Goal: Task Accomplishment & Management: Use online tool/utility

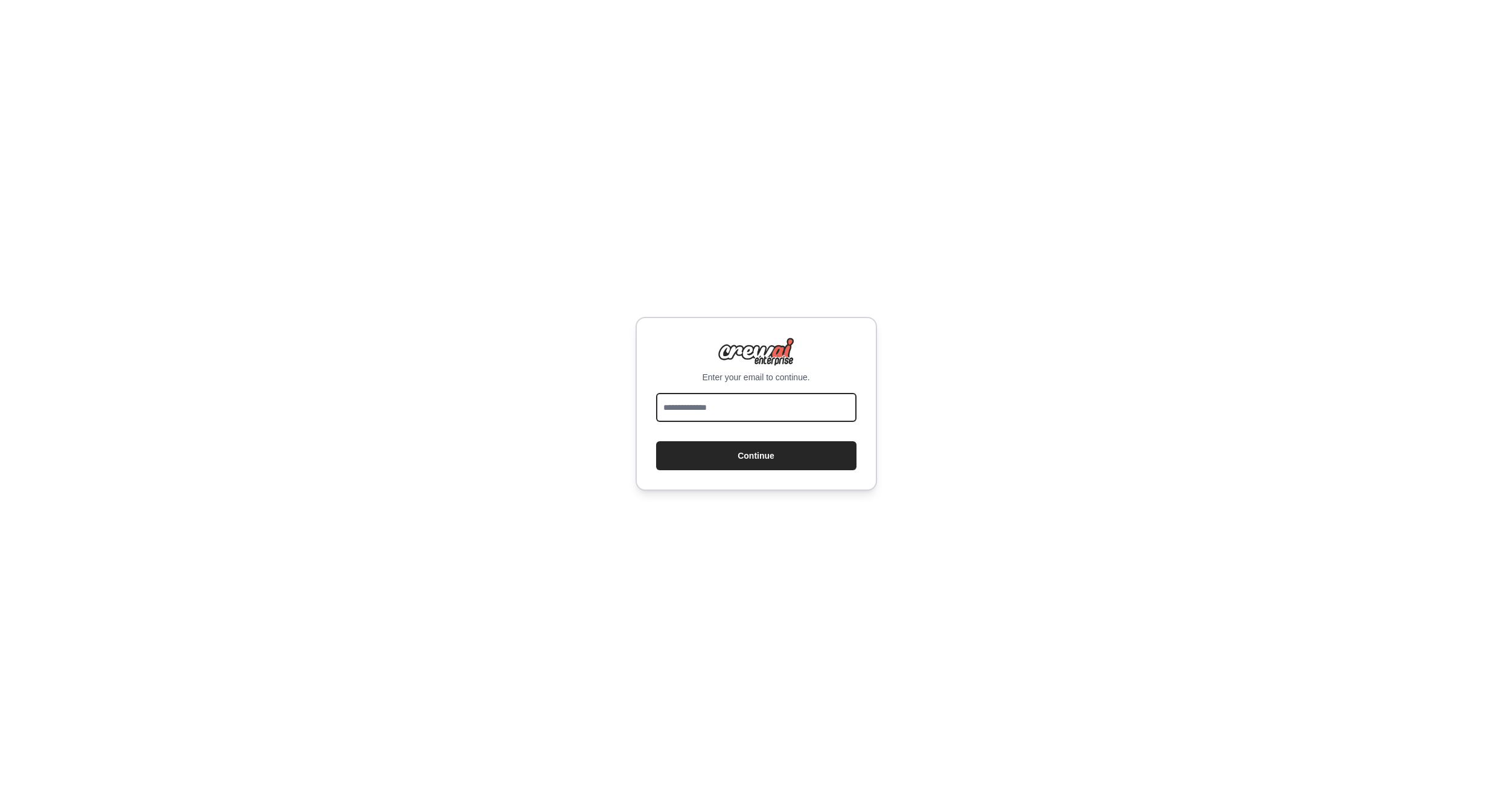
click at [763, 408] on input "email" at bounding box center [756, 407] width 200 height 29
type input "**********"
click at [715, 450] on button "Continue" at bounding box center [756, 456] width 200 height 29
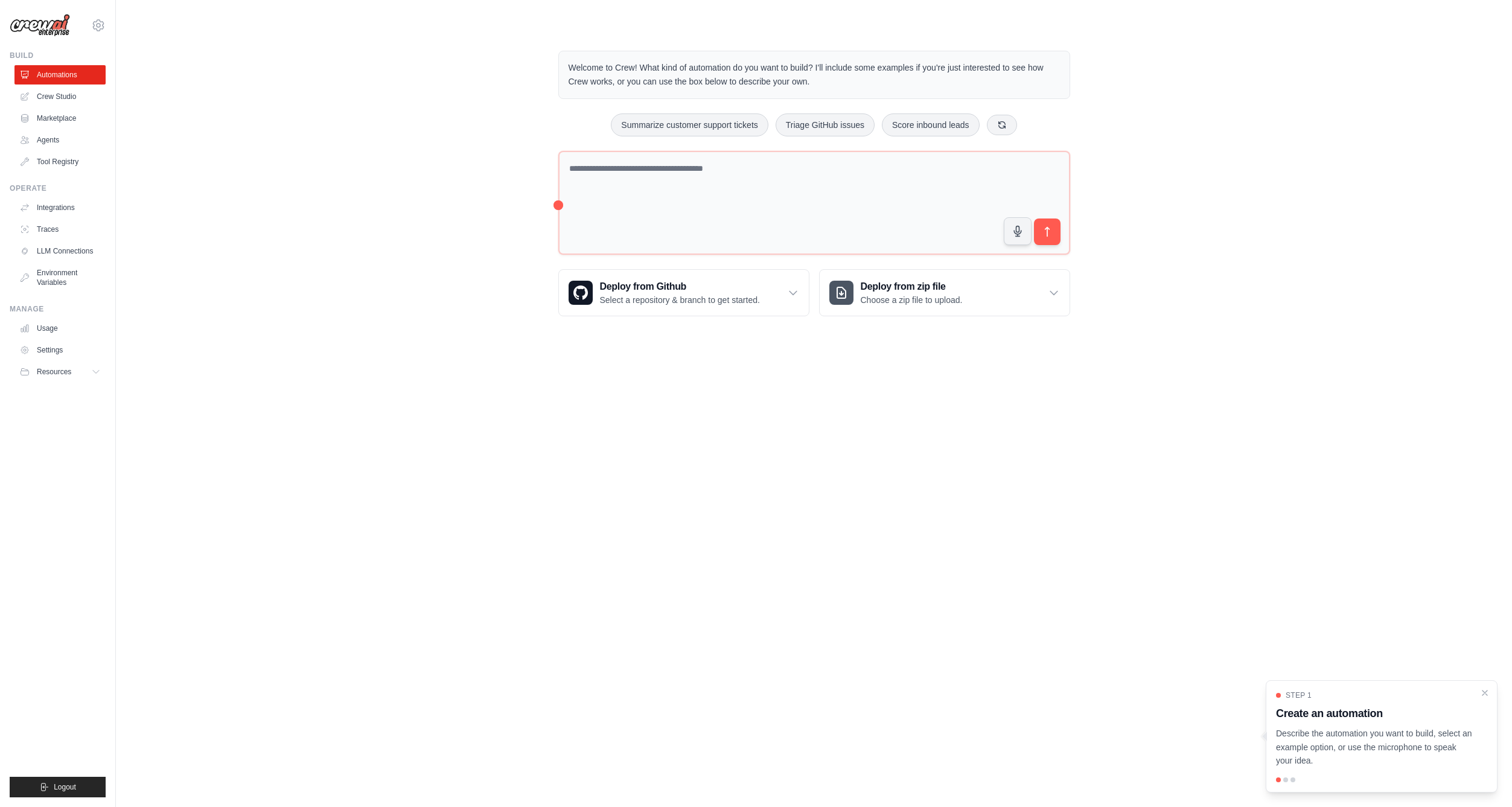
drag, startPoint x: 632, startPoint y: 67, endPoint x: 857, endPoint y: 92, distance: 226.4
click at [857, 92] on div "Welcome to Crew! What kind of automation do you want to build? I'll include som…" at bounding box center [814, 75] width 512 height 48
click at [602, 218] on textarea at bounding box center [814, 203] width 512 height 104
type textarea "**********"
click at [751, 294] on p "Select a repository & branch to get started." at bounding box center [680, 299] width 160 height 12
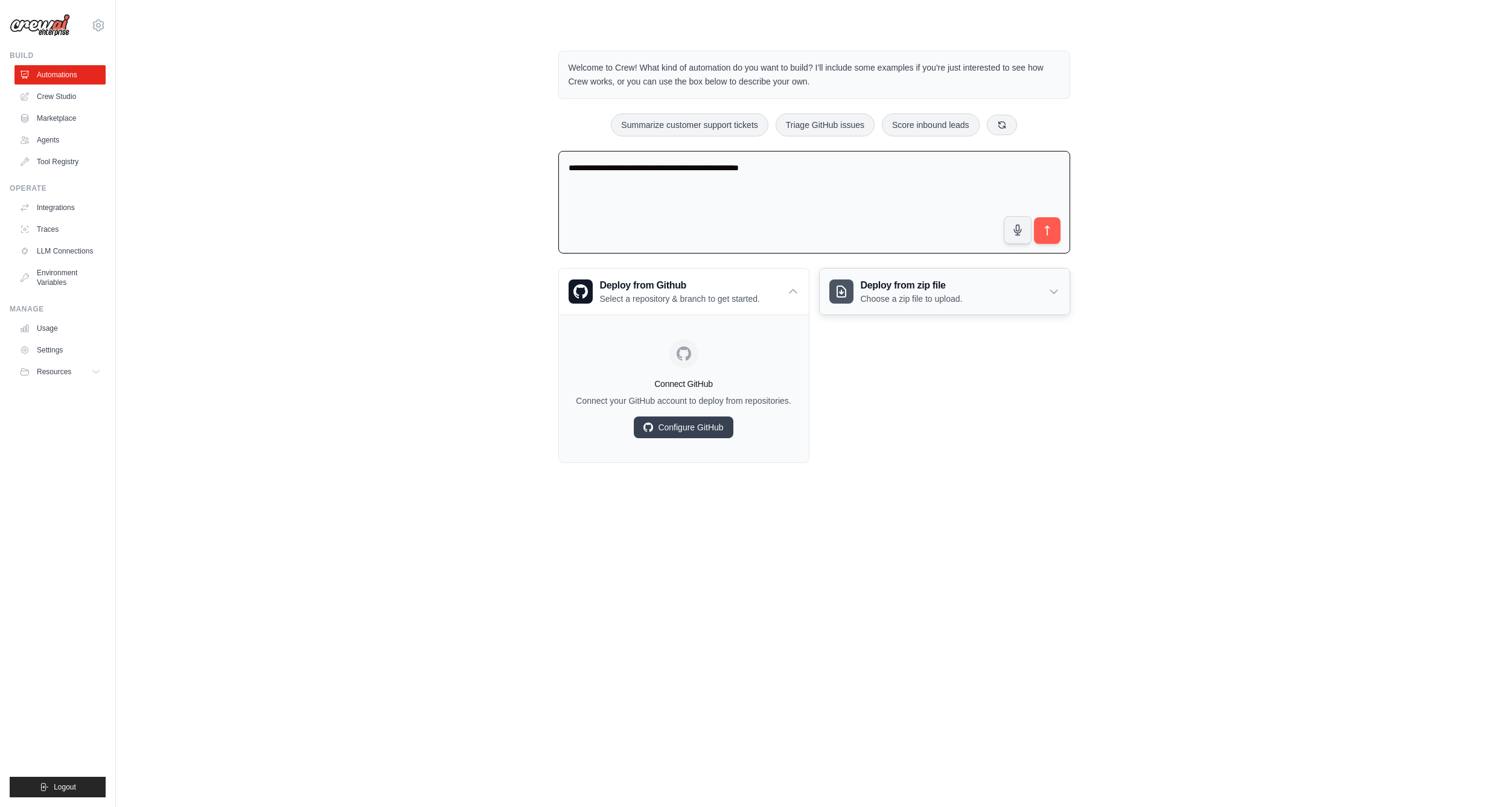
click at [937, 300] on p "Choose a zip file to upload." at bounding box center [912, 299] width 102 height 12
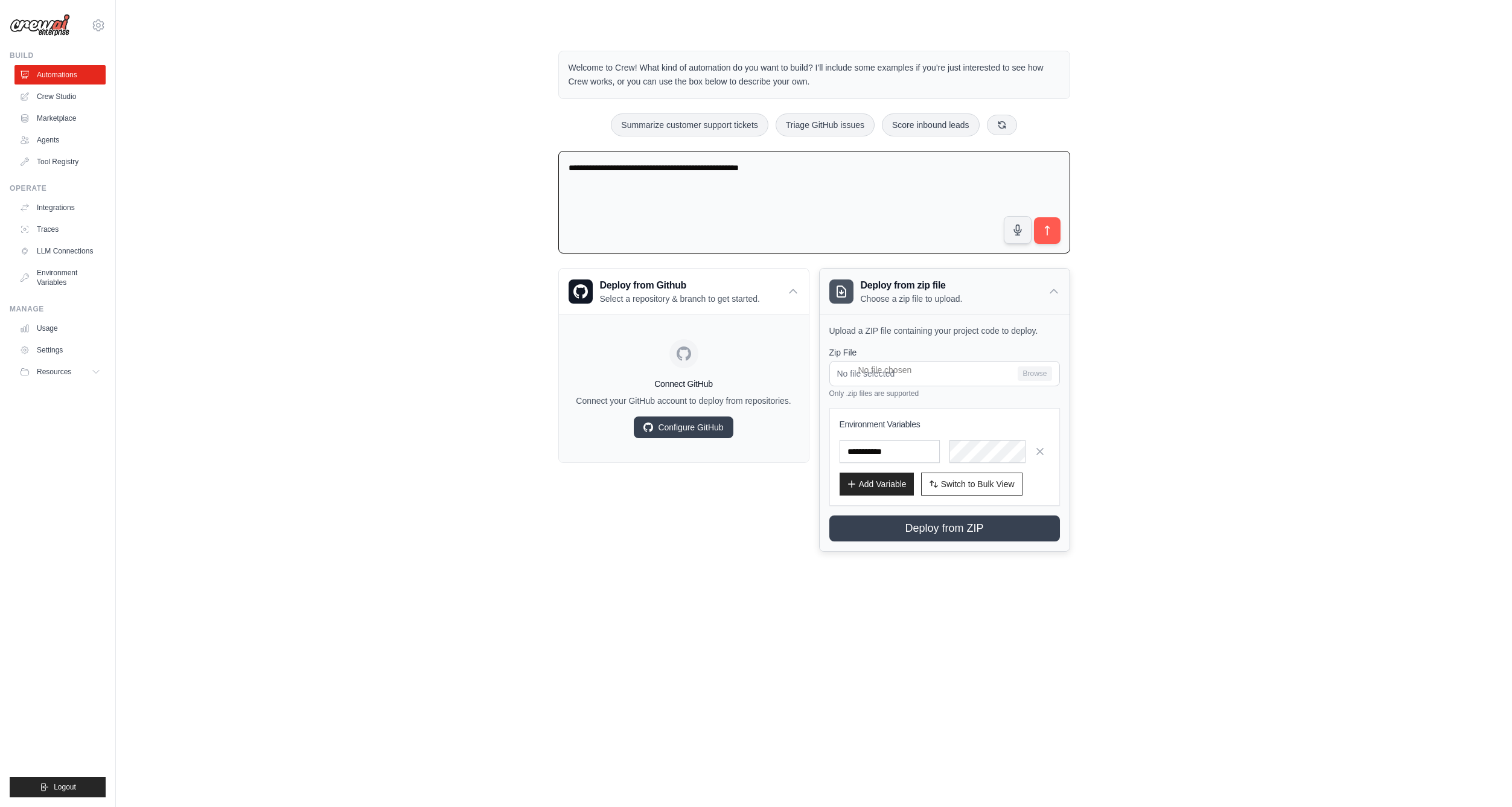
click at [924, 291] on h3 "Deploy from zip file" at bounding box center [912, 286] width 102 height 15
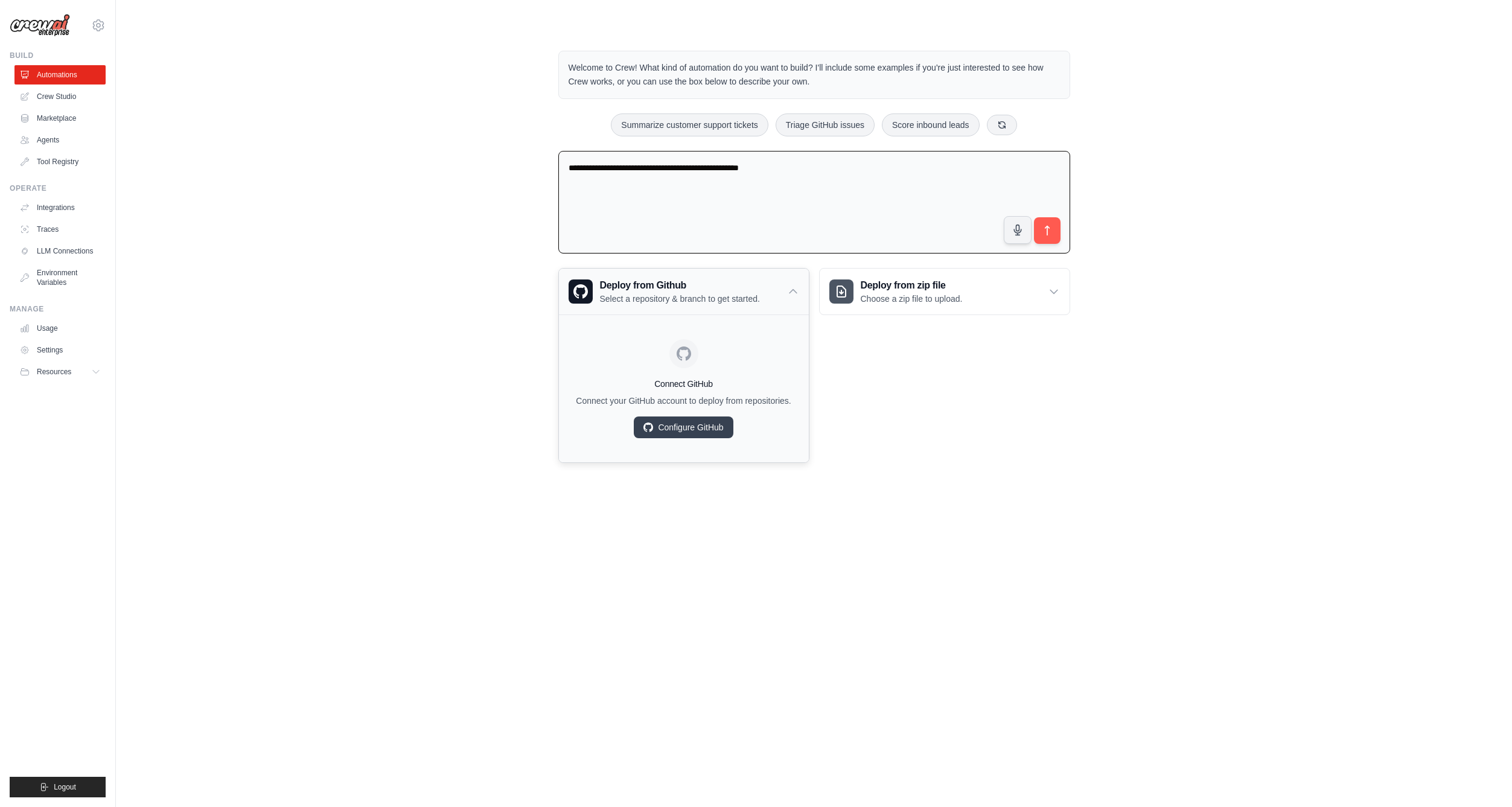
click at [730, 286] on h3 "Deploy from Github" at bounding box center [680, 286] width 160 height 15
click at [58, 118] on link "Marketplace" at bounding box center [61, 118] width 91 height 19
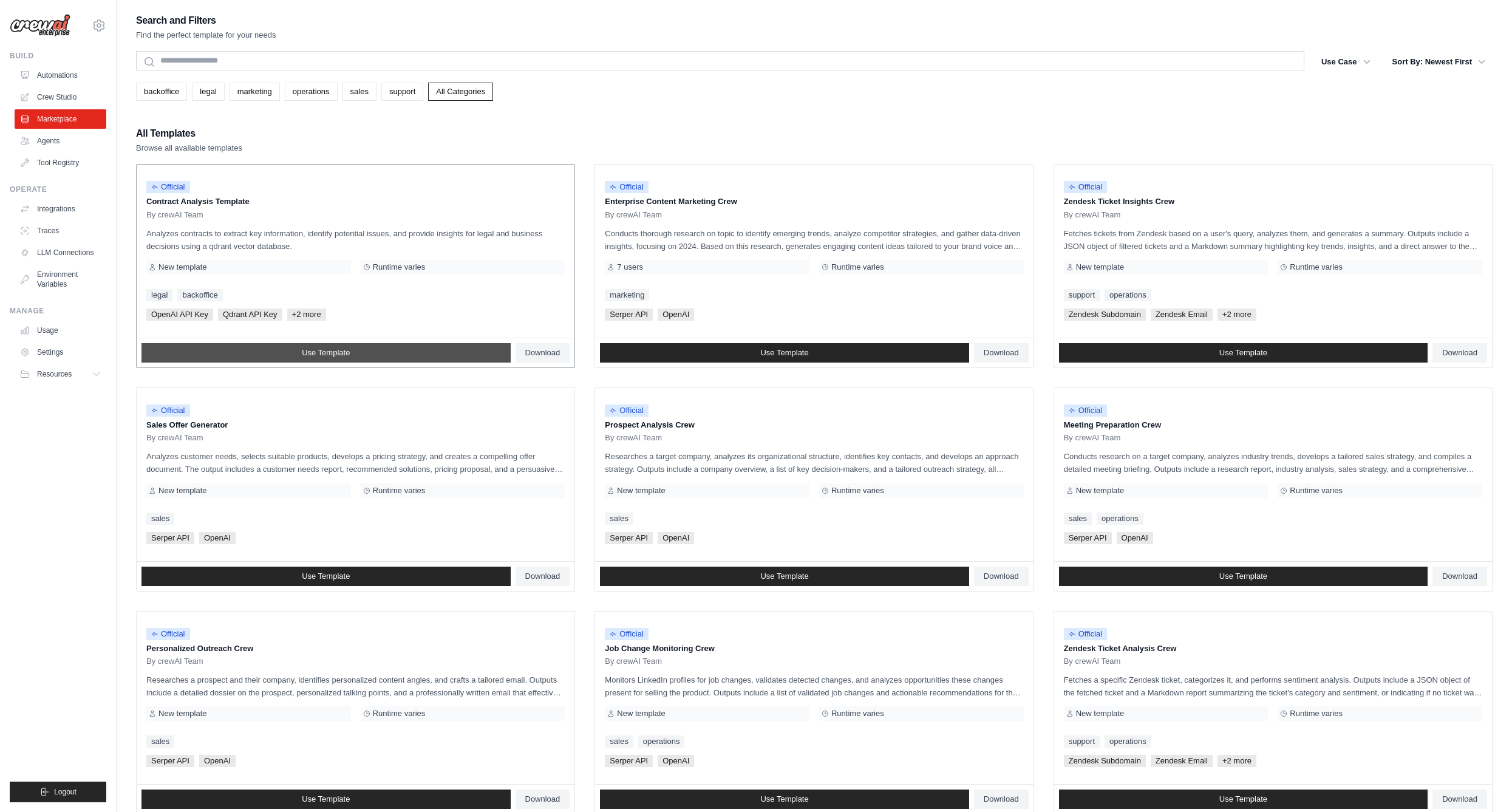
click at [246, 351] on link "Use Template" at bounding box center [326, 353] width 369 height 19
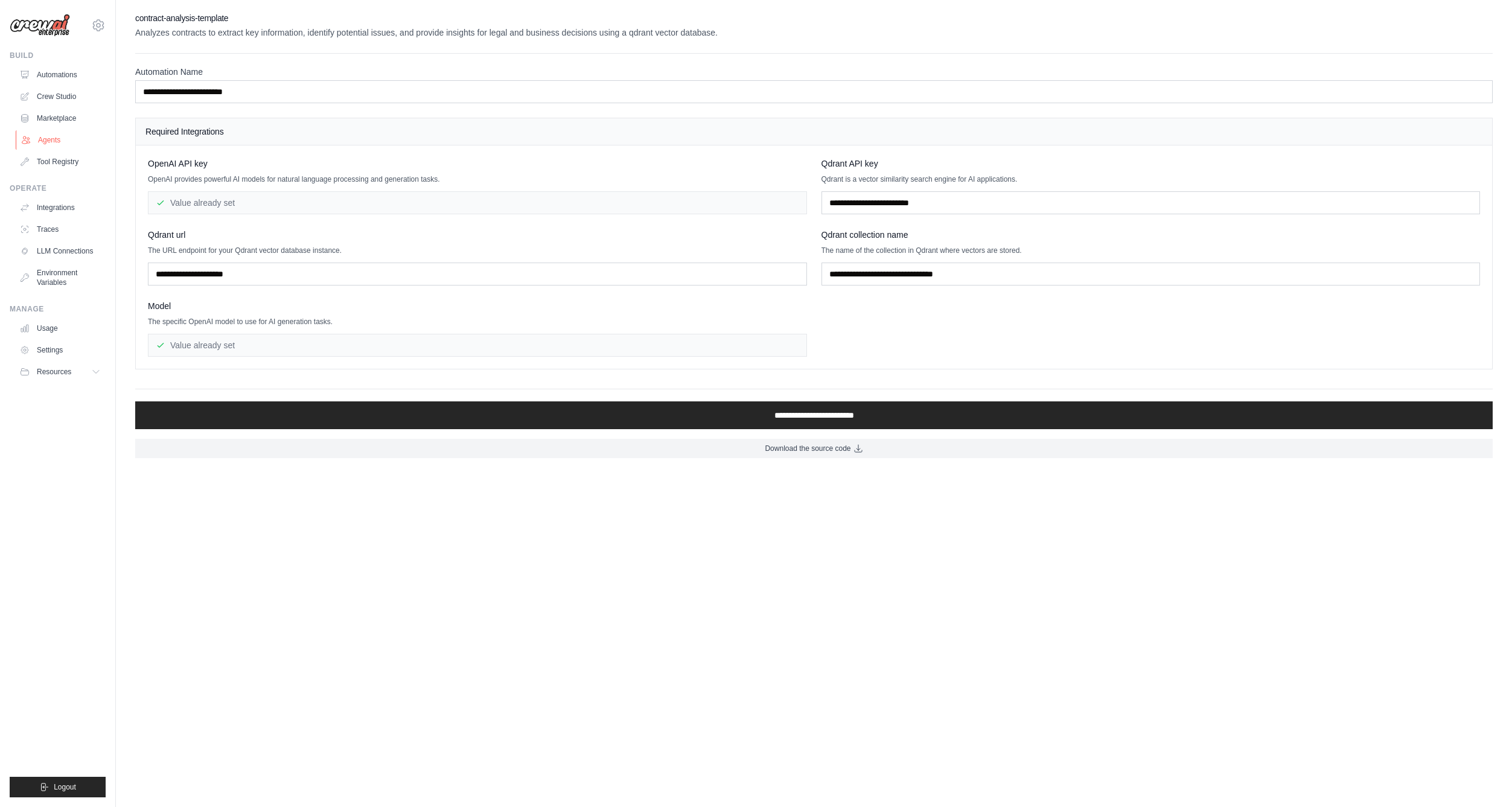
click at [51, 136] on link "Agents" at bounding box center [61, 140] width 91 height 19
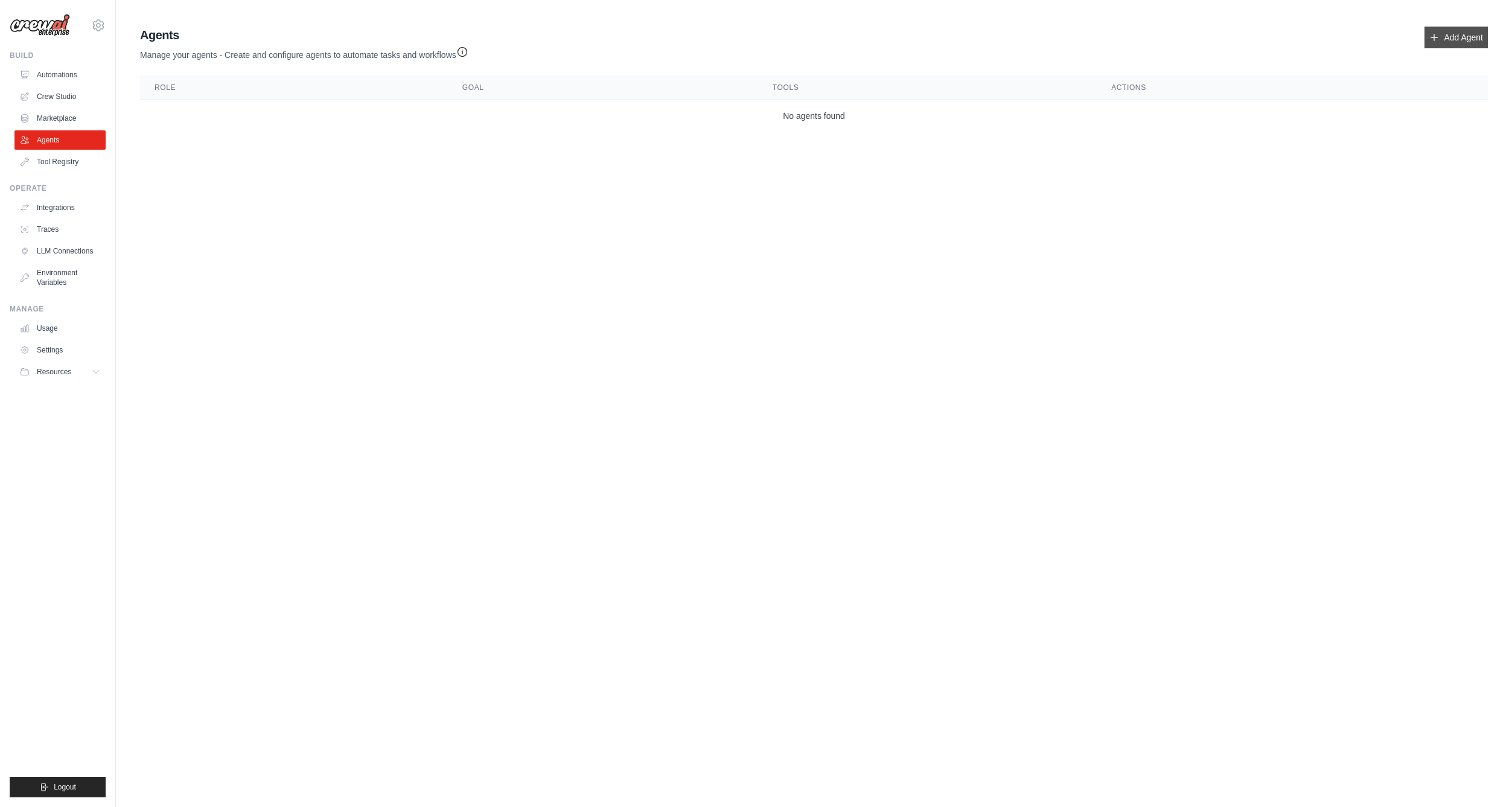
click at [1454, 34] on link "Add Agent" at bounding box center [1457, 37] width 64 height 21
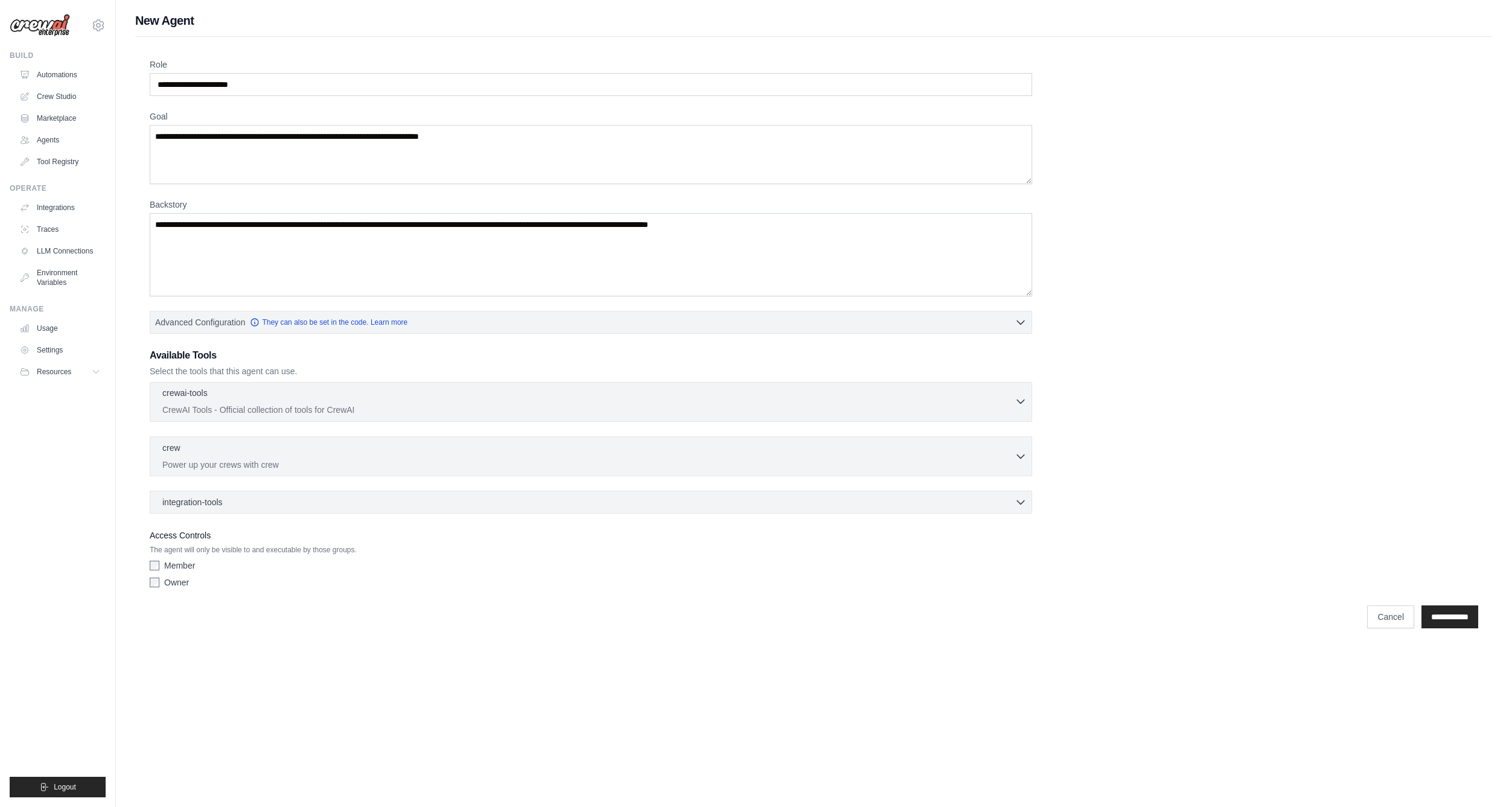
click at [488, 403] on div "crewai-tools 0 selected CrewAI Tools - Official collection of tools for CrewAI" at bounding box center [589, 401] width 852 height 29
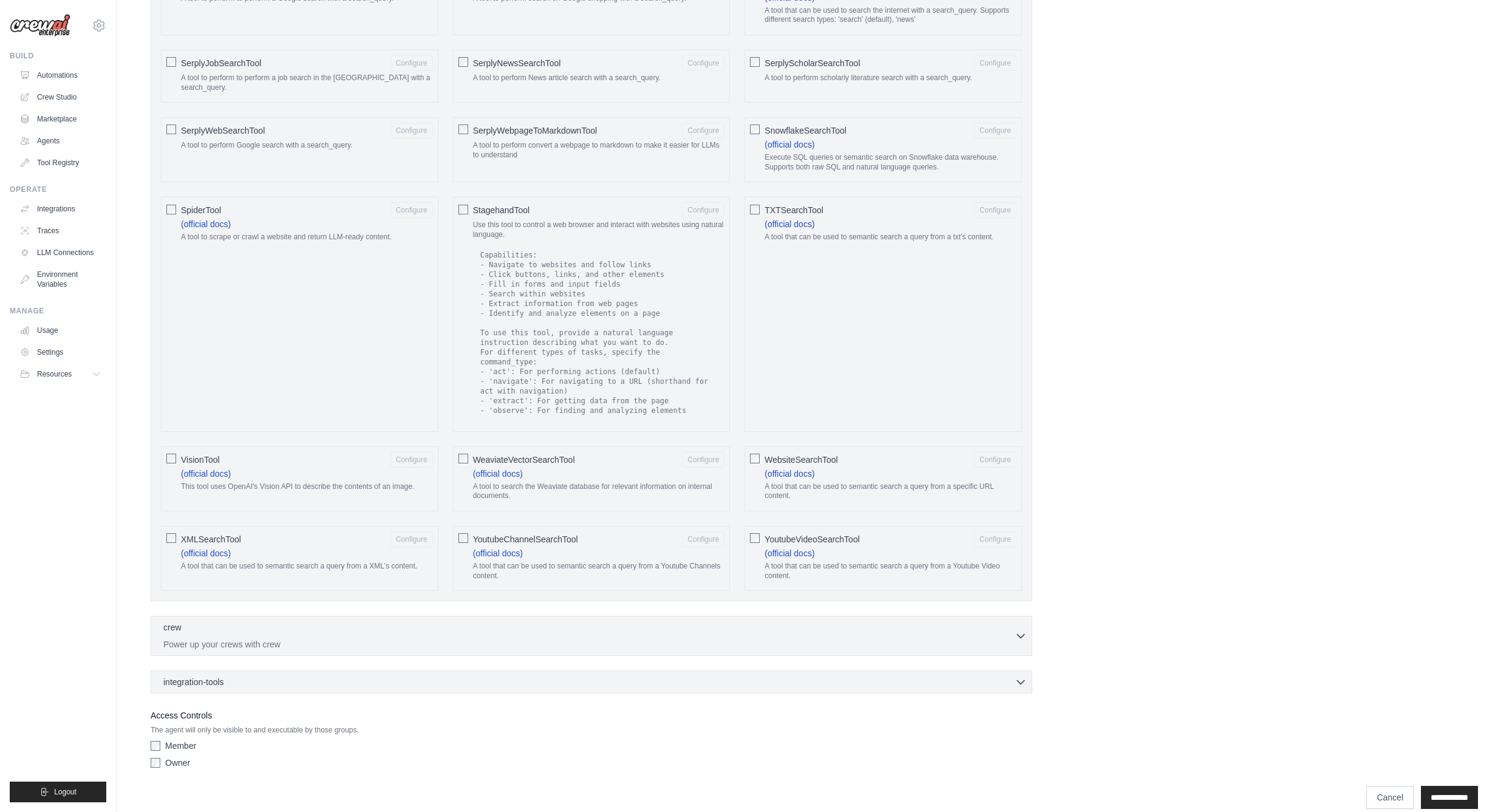
scroll to position [1687, 0]
click at [894, 671] on div "integration-tools 0 selected" at bounding box center [595, 674] width 863 height 12
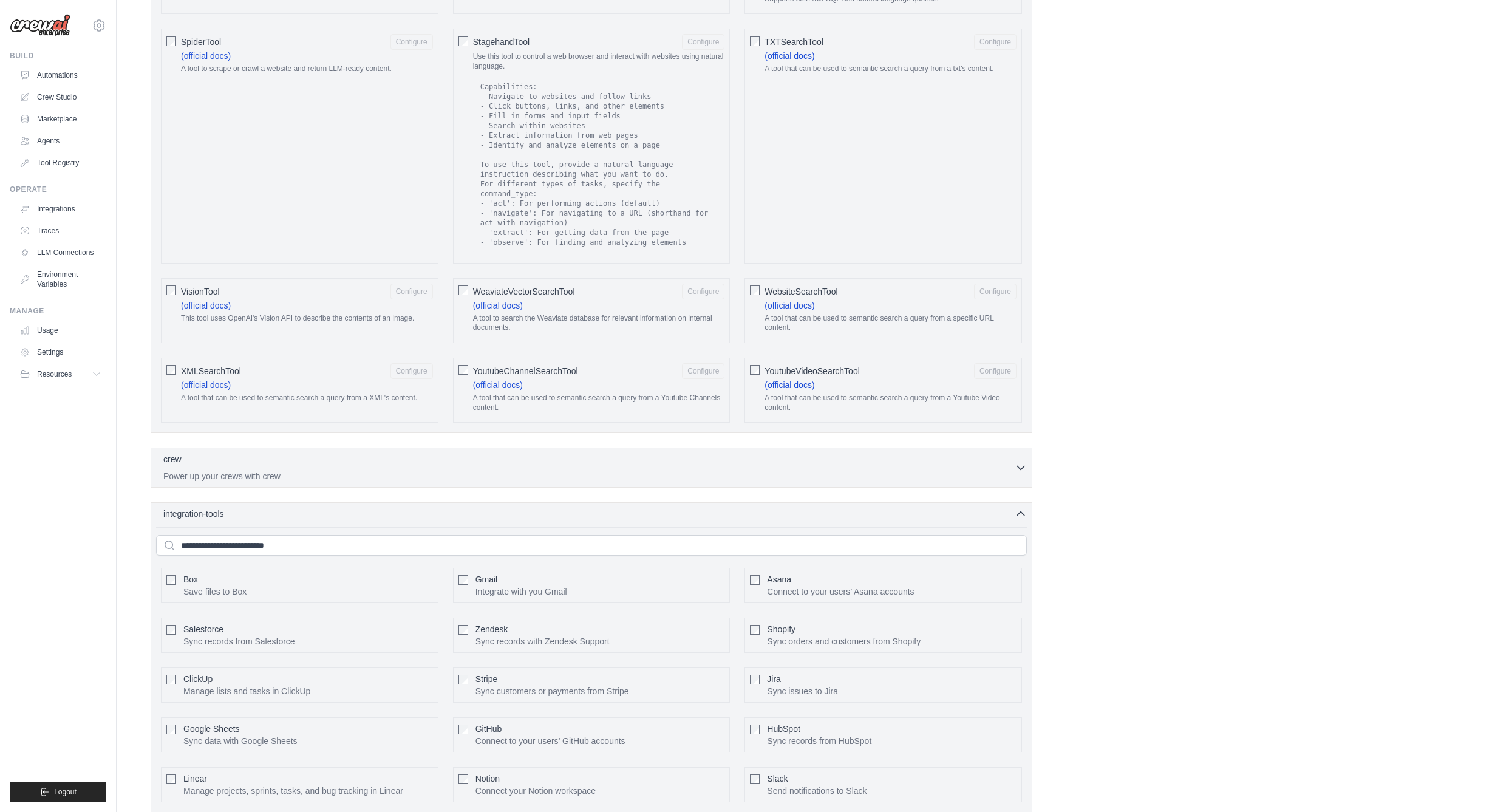
scroll to position [1974, 0]
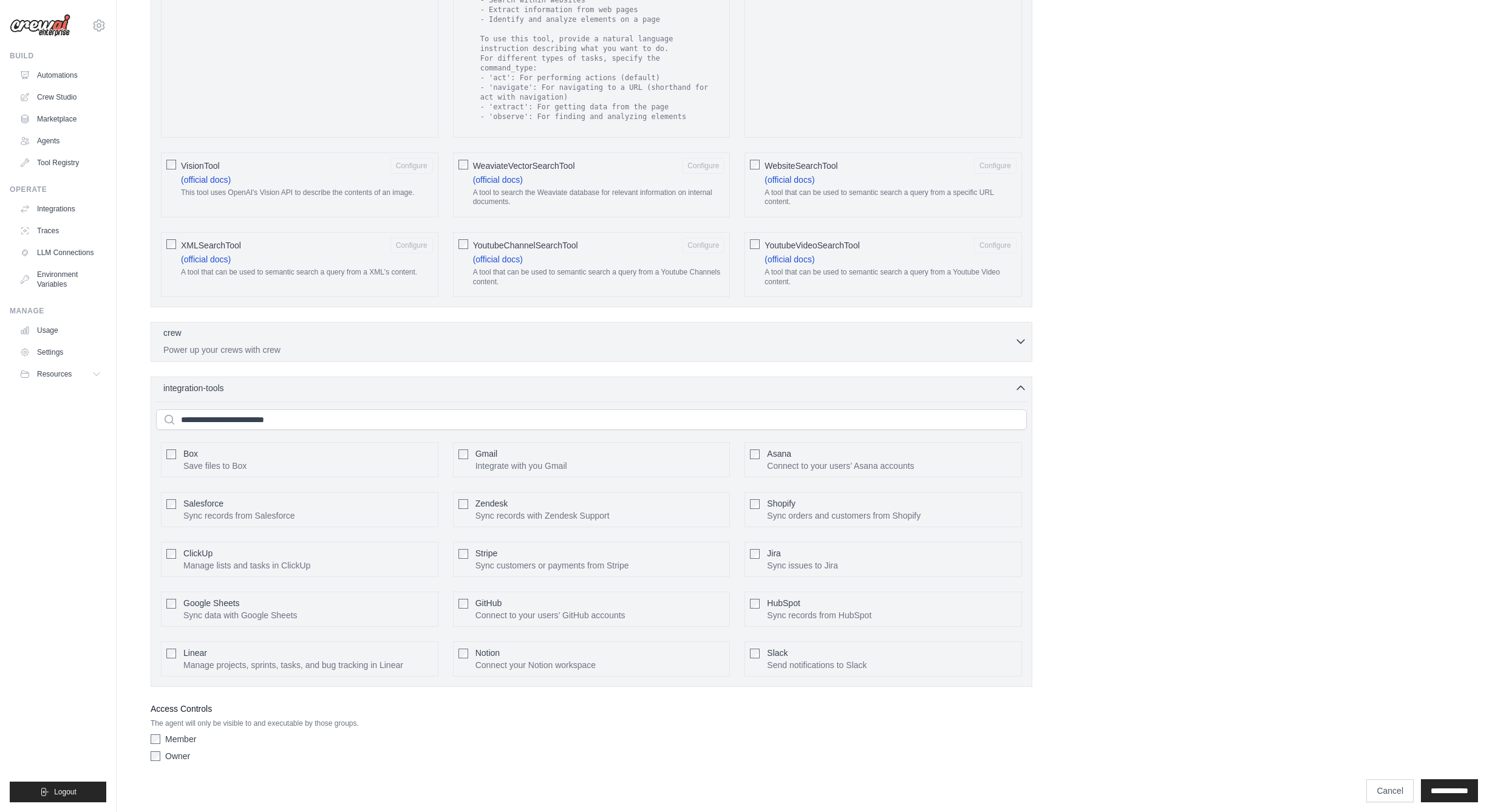
click at [919, 327] on div "crew 0 selected" at bounding box center [589, 334] width 851 height 15
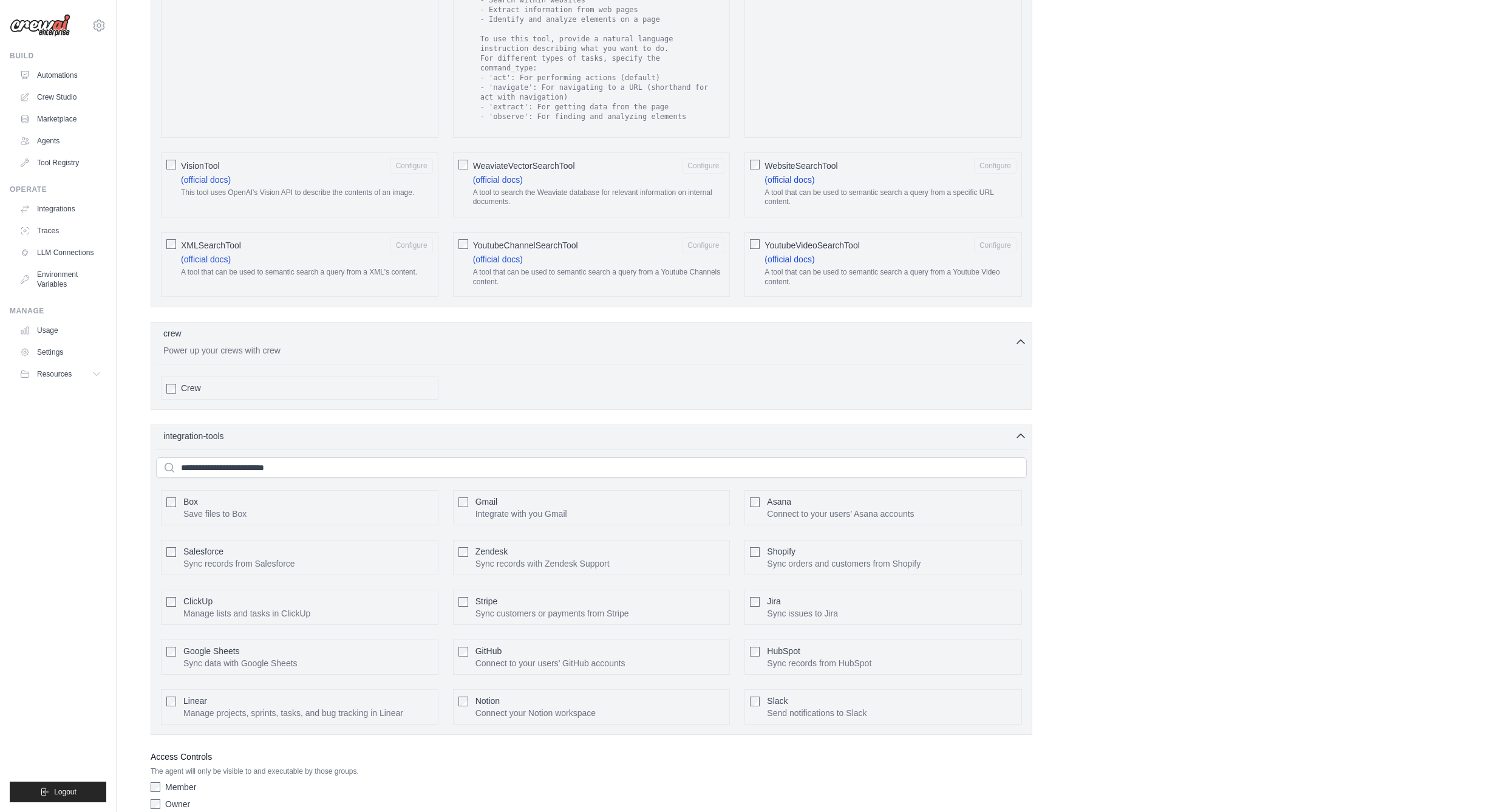
click at [233, 595] on div "ClickUp Manage lists and tasks in ClickUp" at bounding box center [246, 607] width 127 height 25
click at [169, 589] on div "ClickUp Manage lists and tasks in ClickUp Configure" at bounding box center [299, 607] width 278 height 35
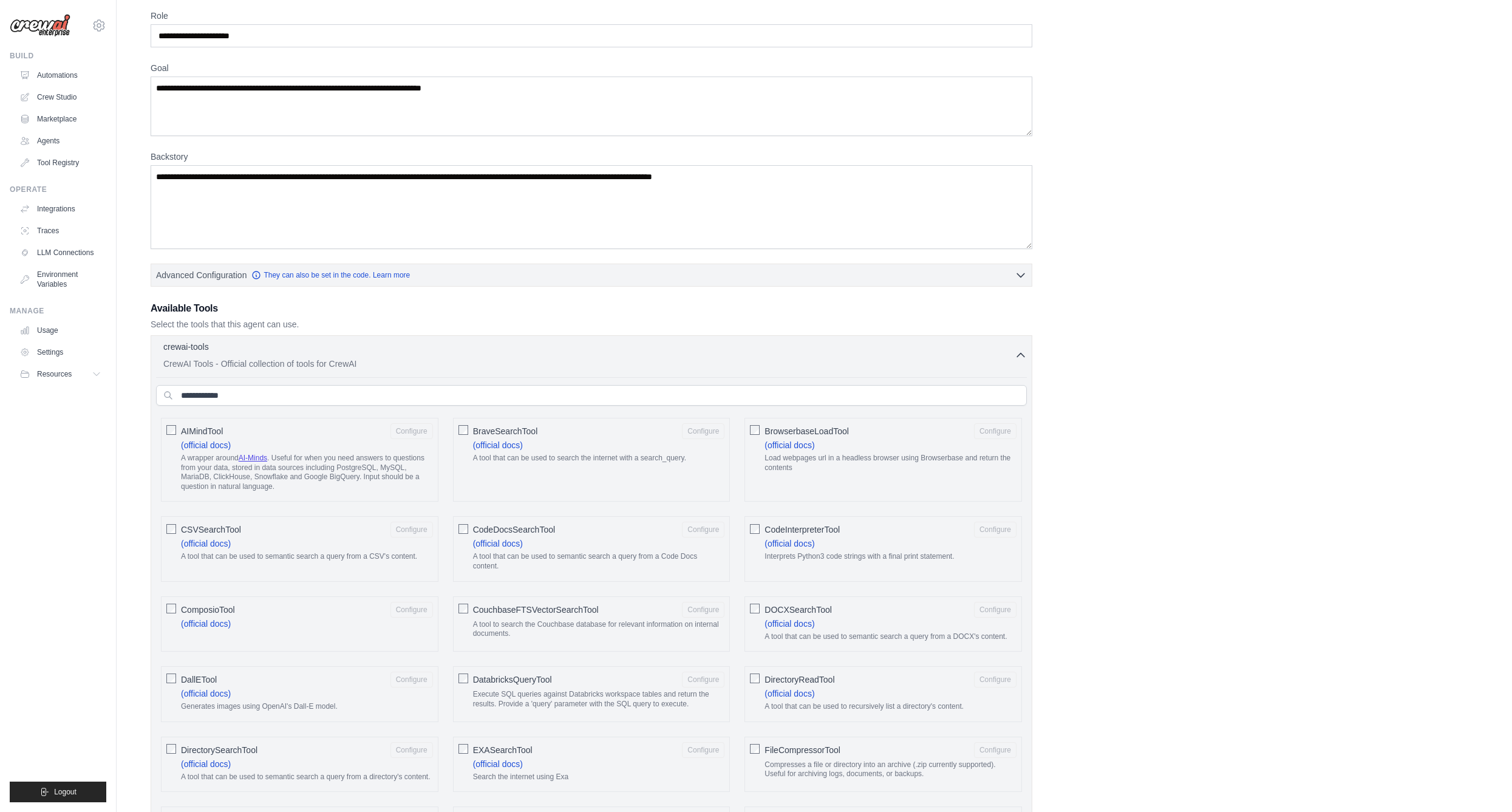
scroll to position [48, 0]
click at [1013, 269] on button "Advanced Configuration They can also be set in the code. Learn more" at bounding box center [591, 275] width 880 height 22
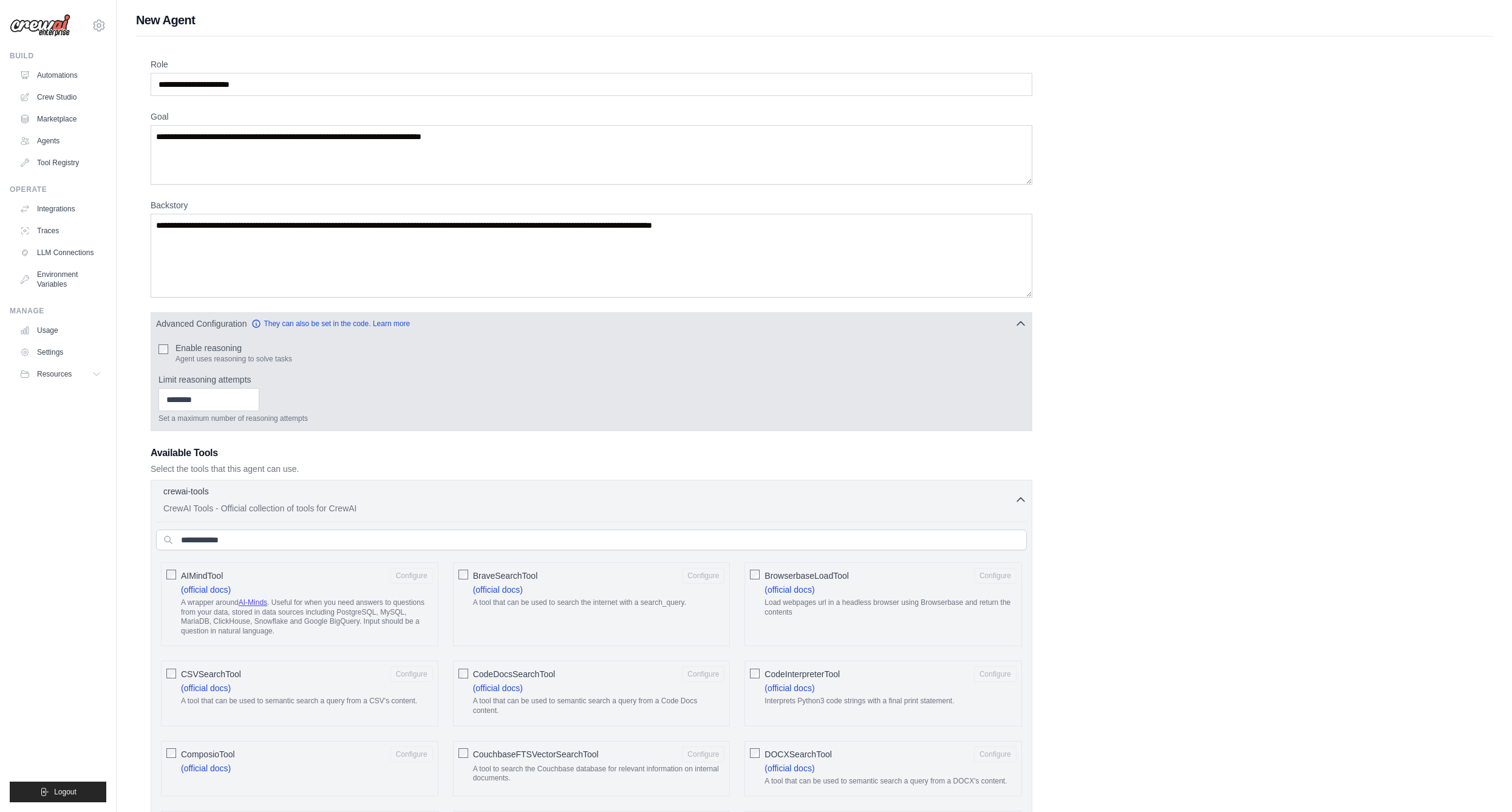
scroll to position [0, 0]
